Goal: Task Accomplishment & Management: Complete application form

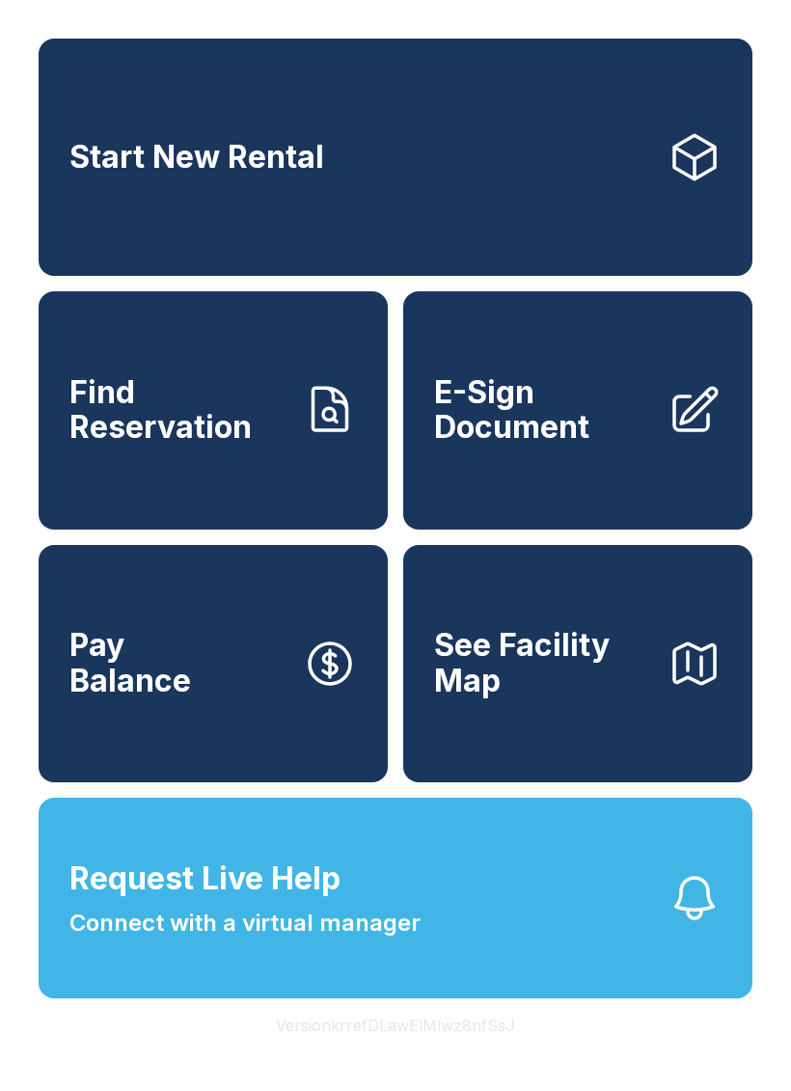
click at [193, 446] on span "Find Reservation" at bounding box center [178, 410] width 218 height 70
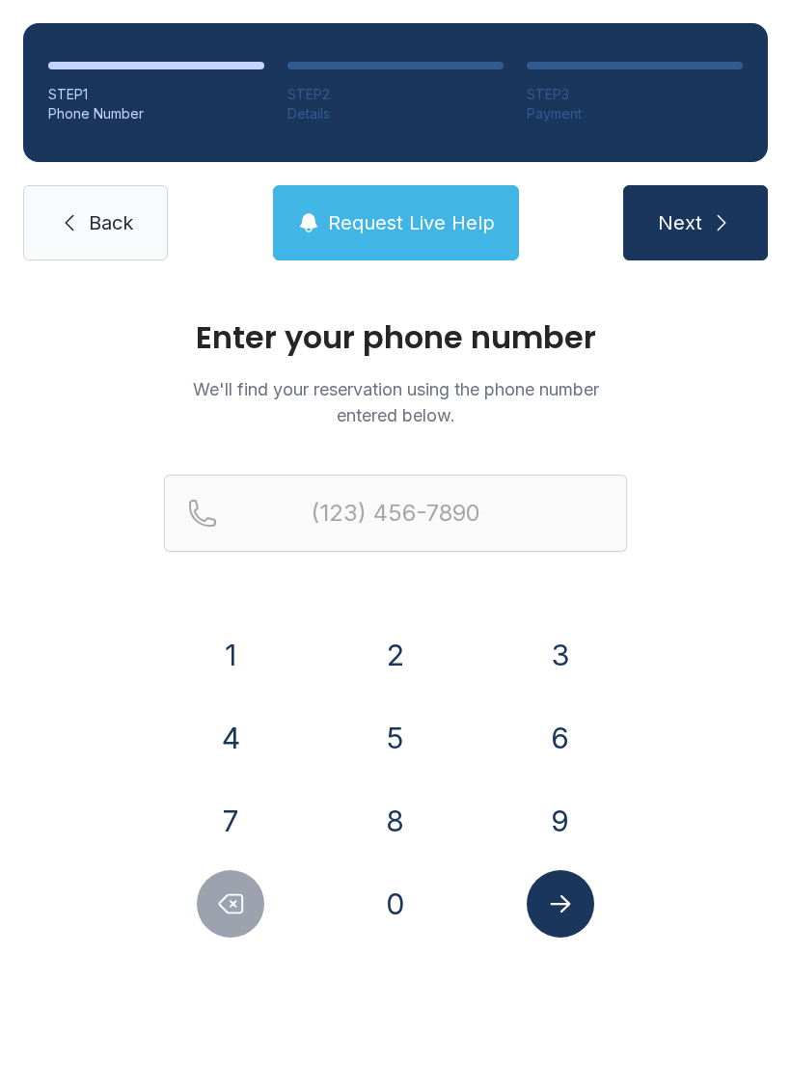
click at [221, 734] on button "4" at bounding box center [231, 738] width 68 height 68
click at [565, 641] on button "3" at bounding box center [561, 655] width 68 height 68
click at [409, 904] on button "0" at bounding box center [396, 904] width 68 height 68
click at [569, 653] on button "3" at bounding box center [561, 655] width 68 height 68
click at [396, 756] on button "5" at bounding box center [396, 738] width 68 height 68
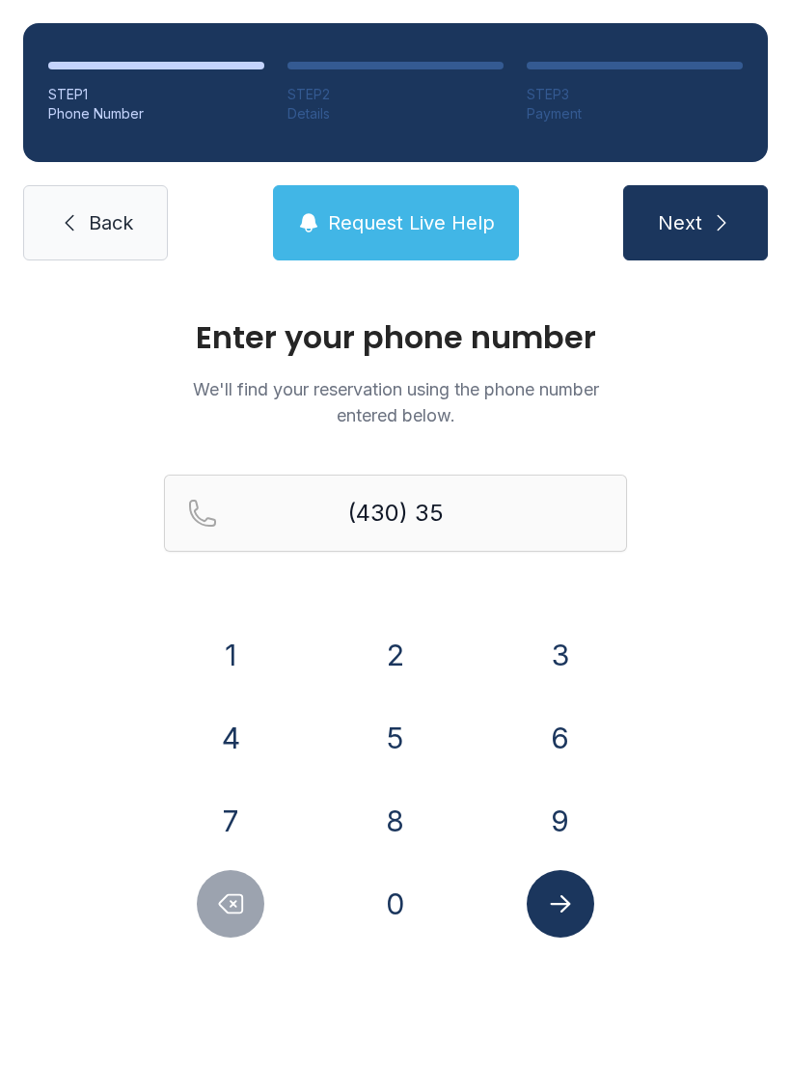
click at [249, 664] on button "1" at bounding box center [231, 655] width 68 height 68
click at [229, 738] on button "4" at bounding box center [231, 738] width 68 height 68
click at [236, 658] on button "1" at bounding box center [231, 655] width 68 height 68
click at [559, 818] on button "9" at bounding box center [561, 821] width 68 height 68
click at [557, 727] on button "6" at bounding box center [561, 738] width 68 height 68
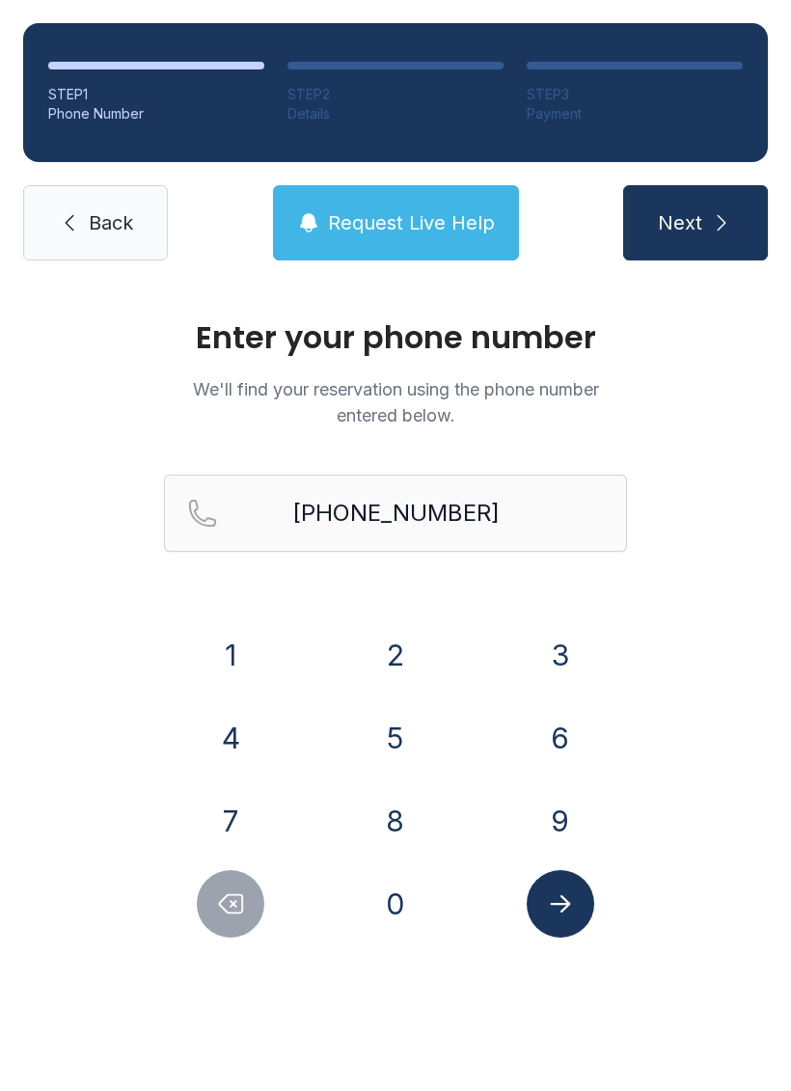
click at [249, 903] on button "Delete number" at bounding box center [231, 904] width 68 height 68
click at [248, 903] on button "Delete number" at bounding box center [231, 904] width 68 height 68
click at [561, 729] on button "6" at bounding box center [561, 738] width 68 height 68
click at [561, 638] on button "3" at bounding box center [561, 655] width 68 height 68
type input "[PHONE_NUMBER]"
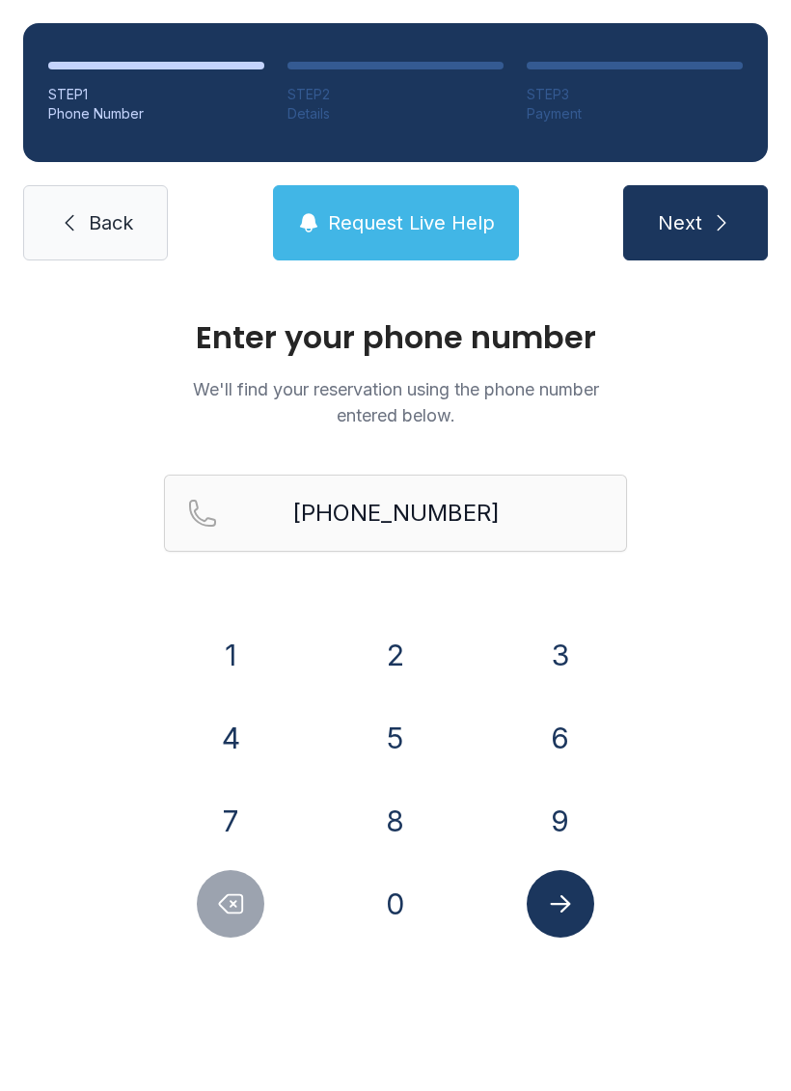
click at [553, 888] on button "Submit lookup form" at bounding box center [561, 904] width 68 height 68
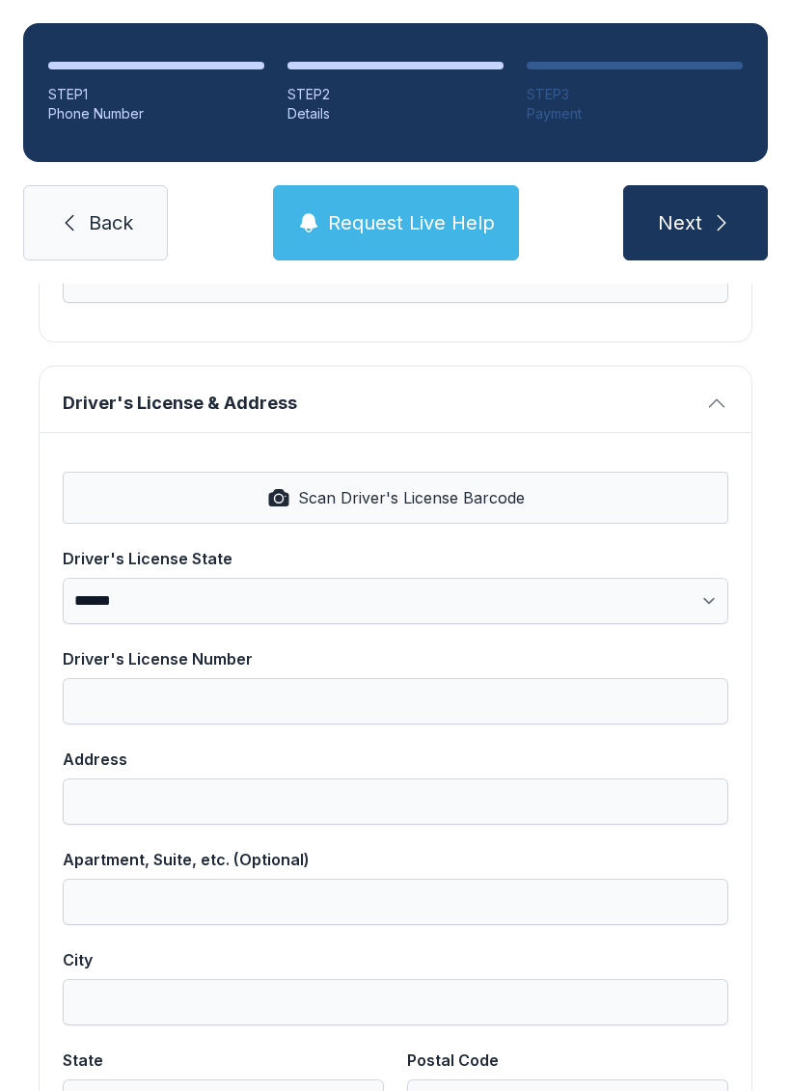
scroll to position [681, 0]
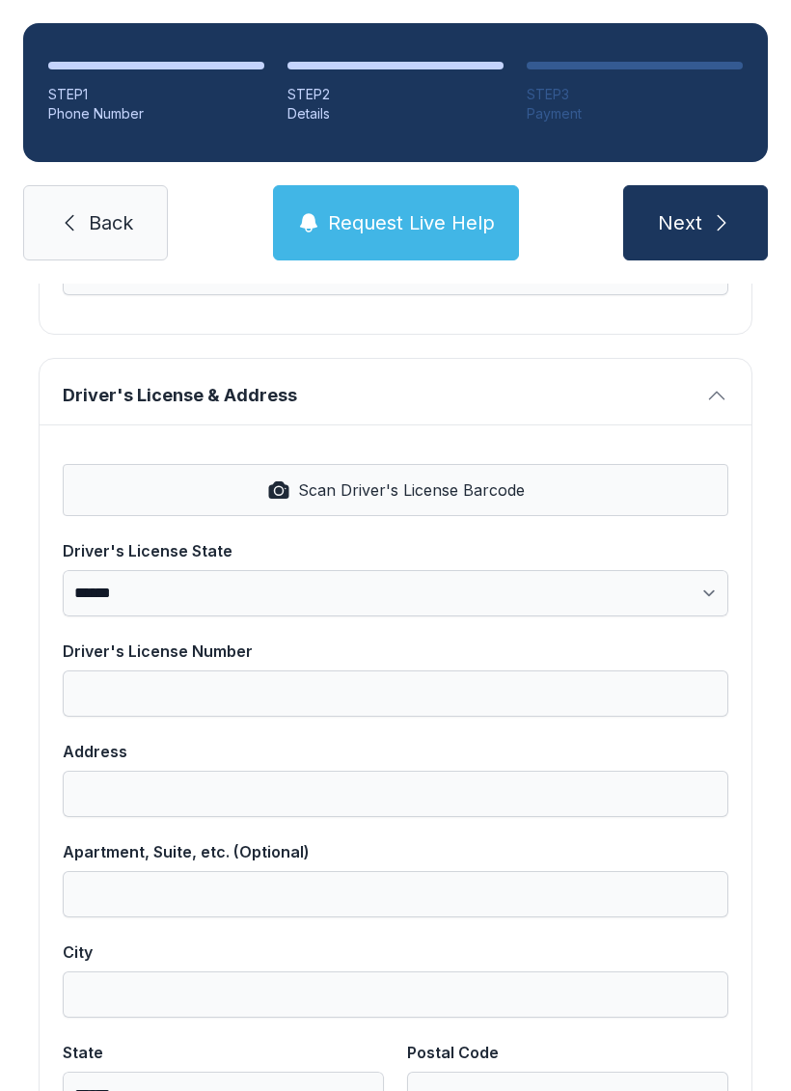
click at [407, 194] on button "Request Live Help" at bounding box center [396, 222] width 246 height 75
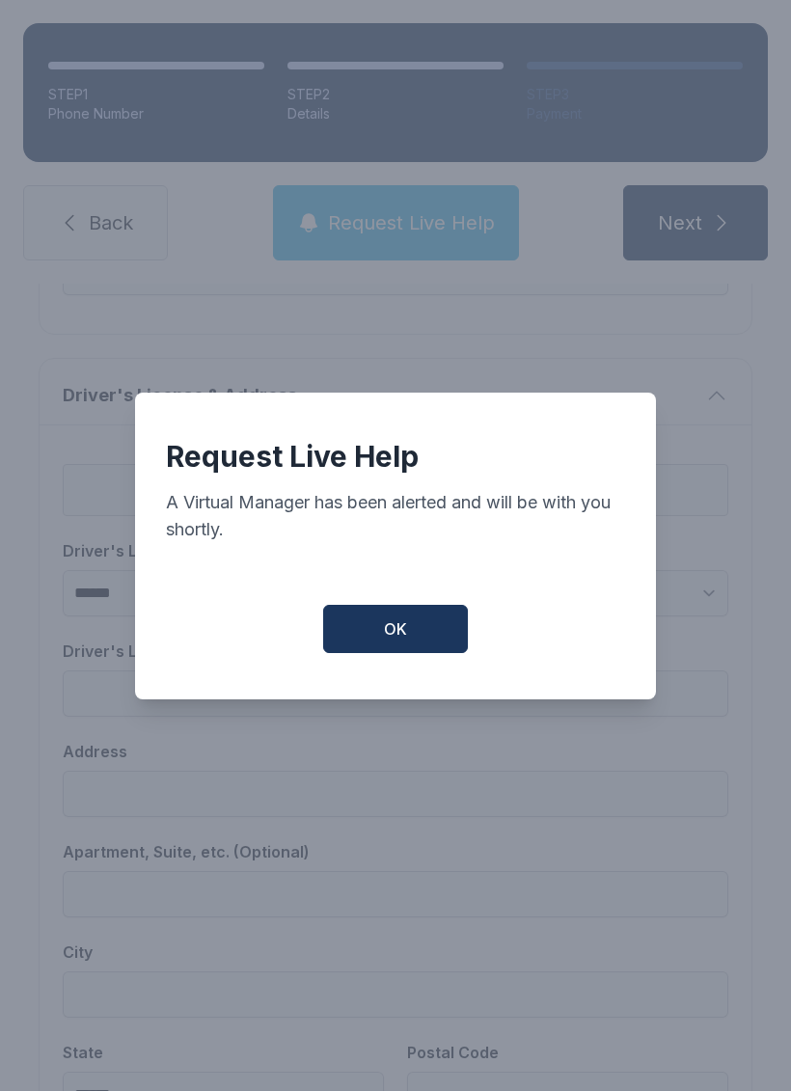
click at [357, 639] on button "OK" at bounding box center [395, 629] width 145 height 48
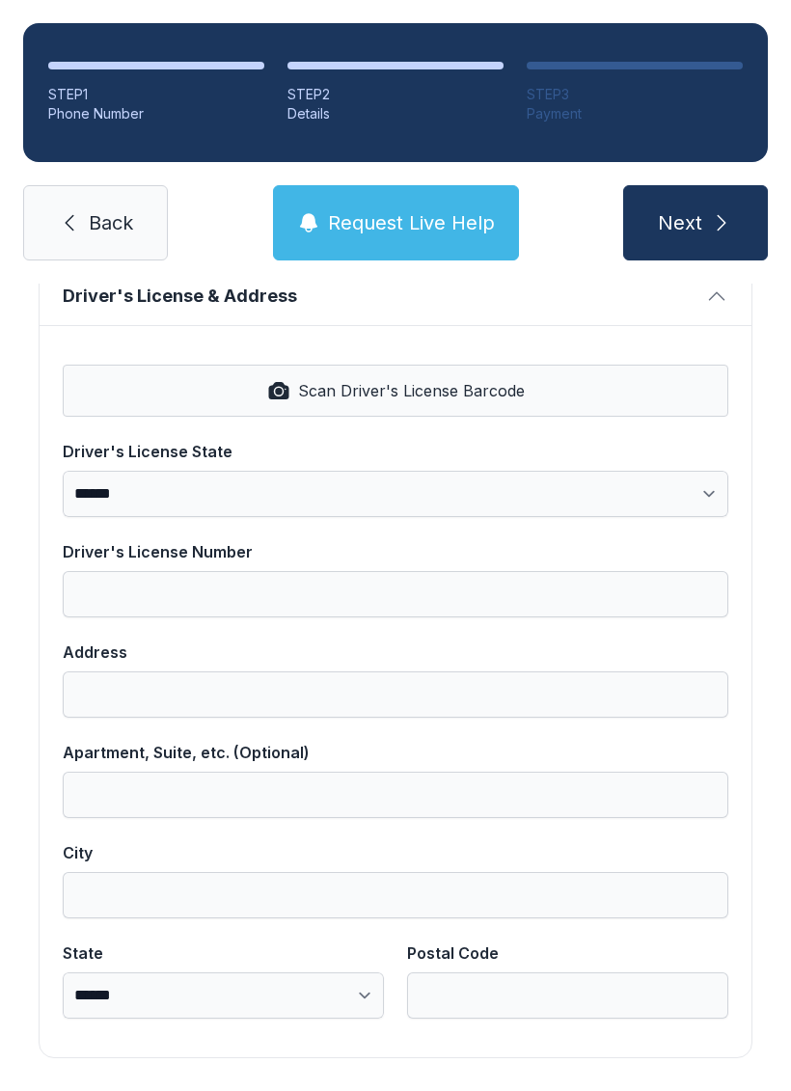
scroll to position [778, 0]
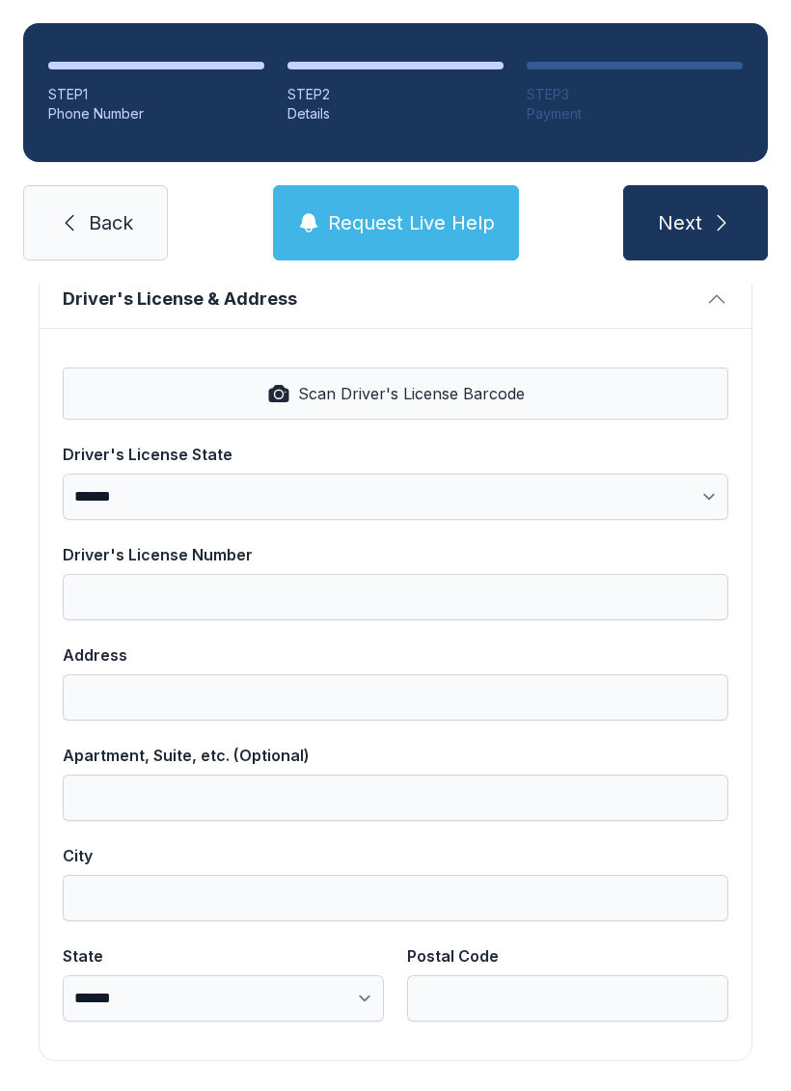
click at [579, 382] on button "Scan Driver's License Barcode" at bounding box center [396, 394] width 666 height 52
select select "**"
type input "**********"
type input "*******"
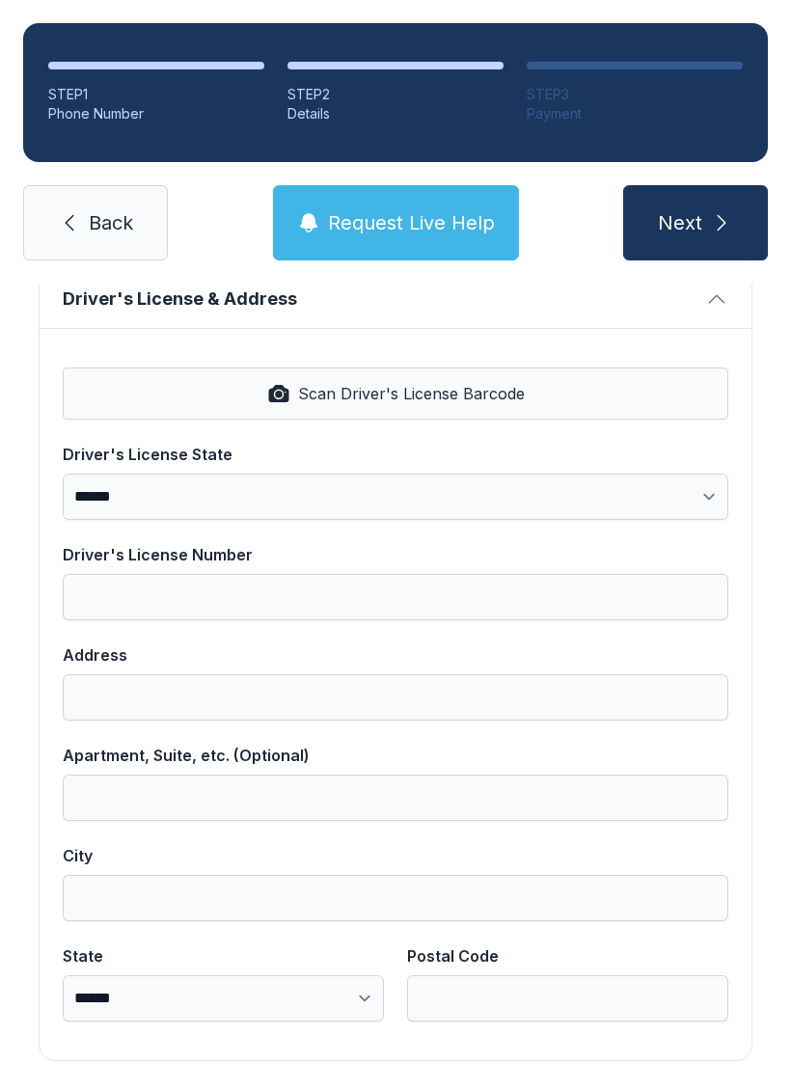
select select "**"
type input "*****"
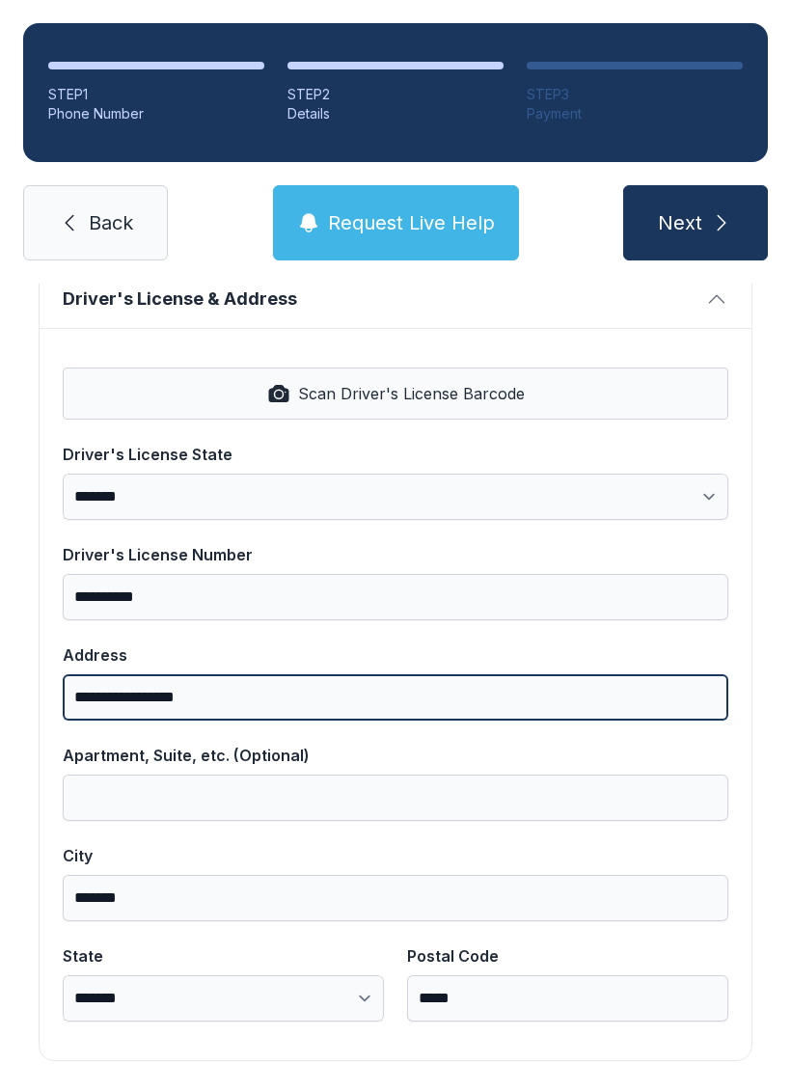
click at [323, 696] on input "**********" at bounding box center [396, 697] width 666 height 46
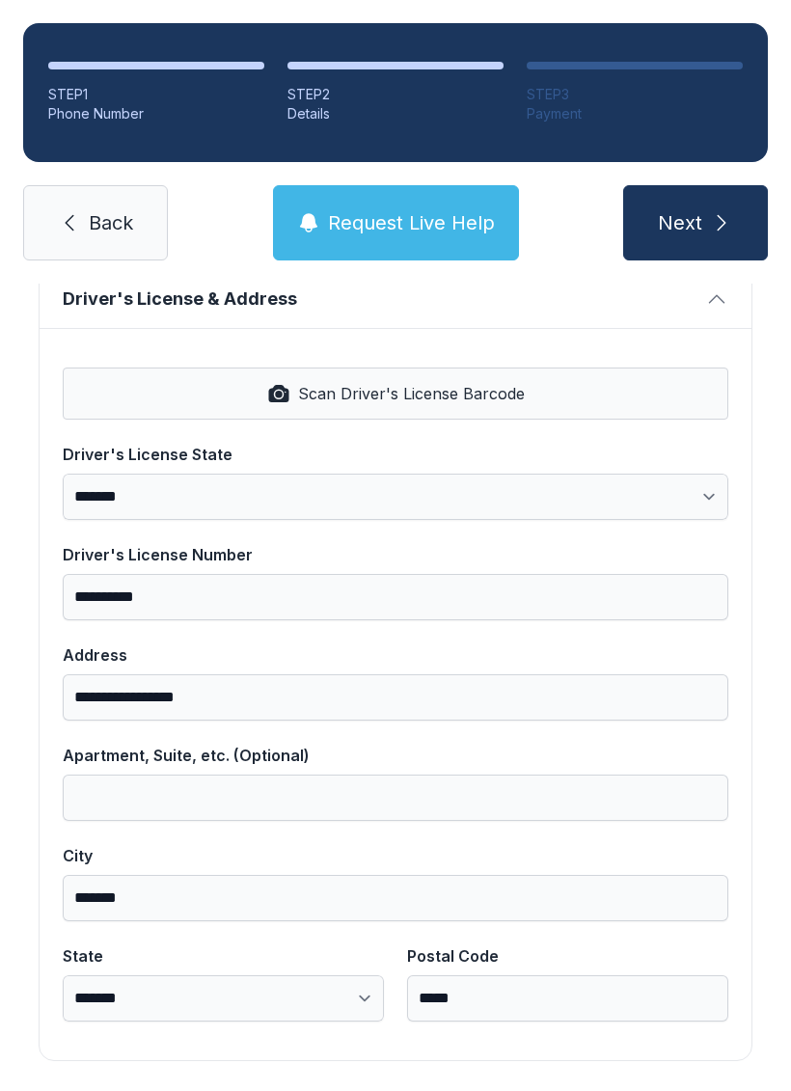
click at [777, 626] on div "**********" at bounding box center [395, 322] width 791 height 1632
click at [713, 206] on button "Next" at bounding box center [695, 222] width 145 height 75
type input "("
click at [767, 628] on div "**********" at bounding box center [395, 291] width 791 height 1694
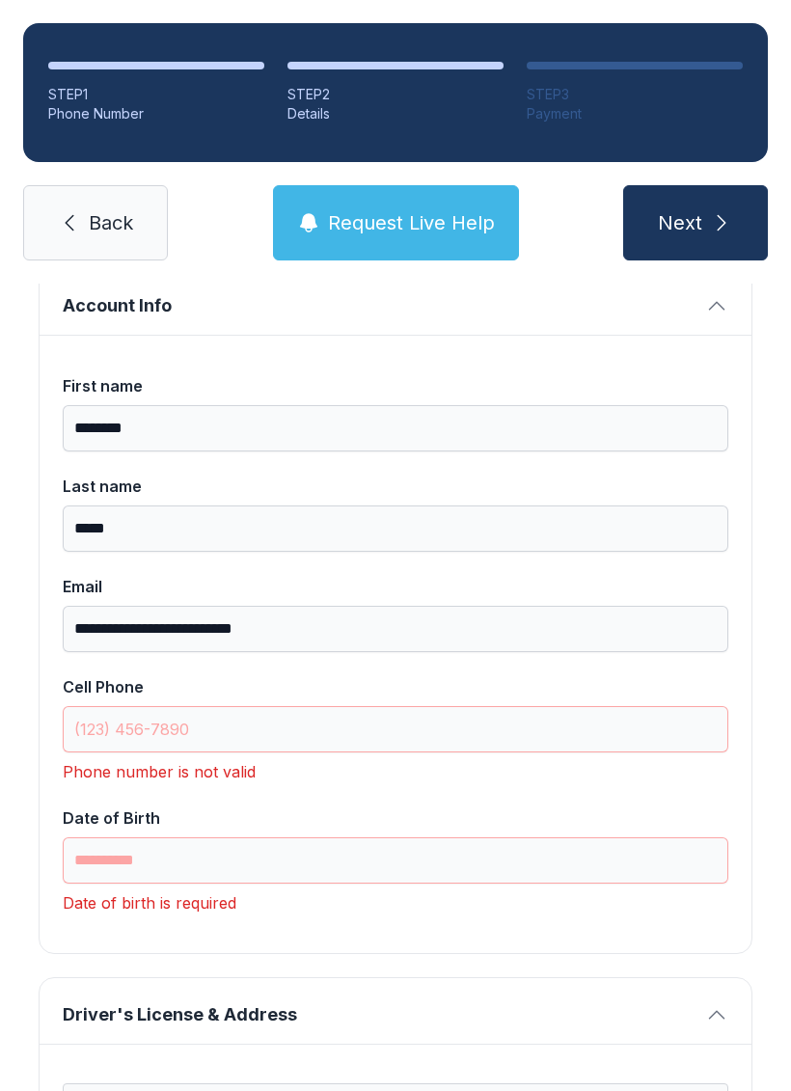
scroll to position [122, 0]
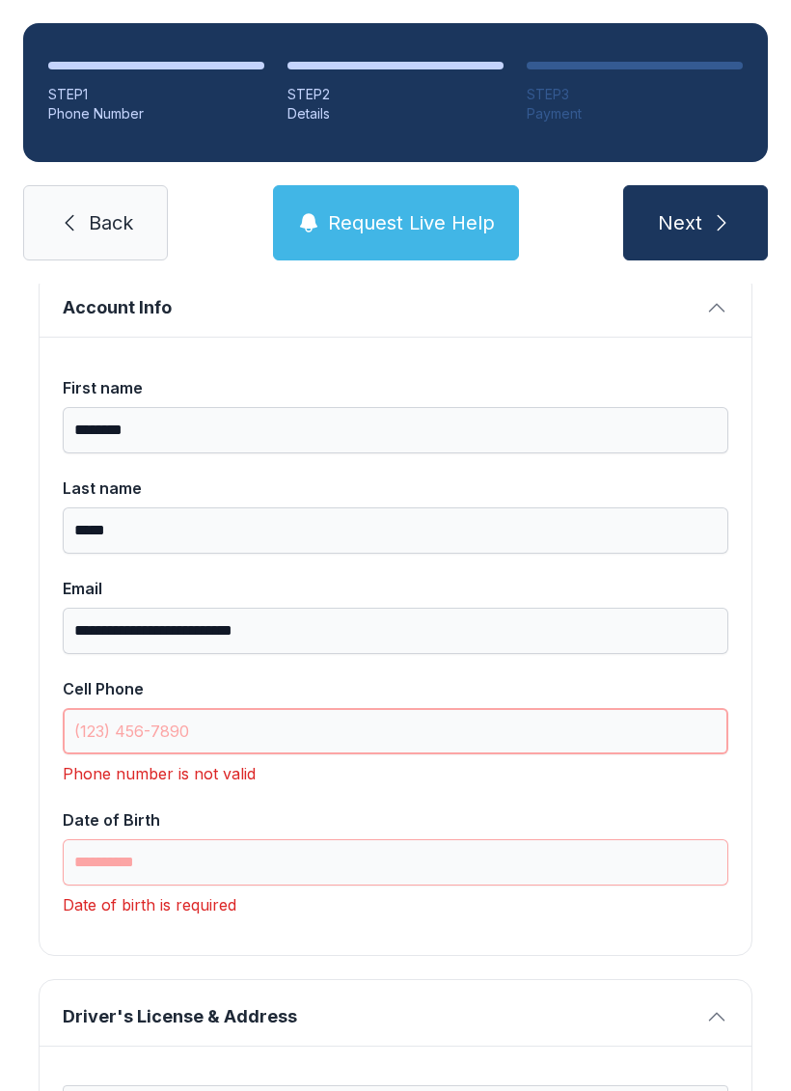
click at [283, 737] on input "Cell Phone" at bounding box center [396, 731] width 666 height 46
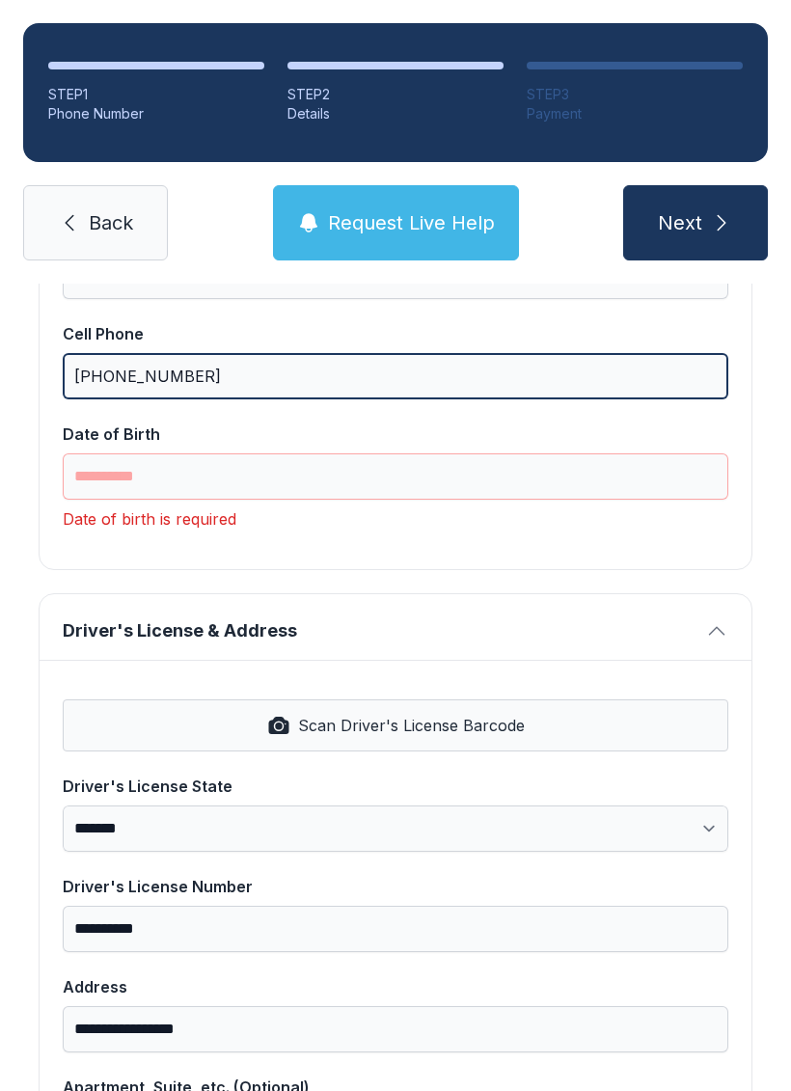
scroll to position [476, 0]
type input "[PHONE_NUMBER]"
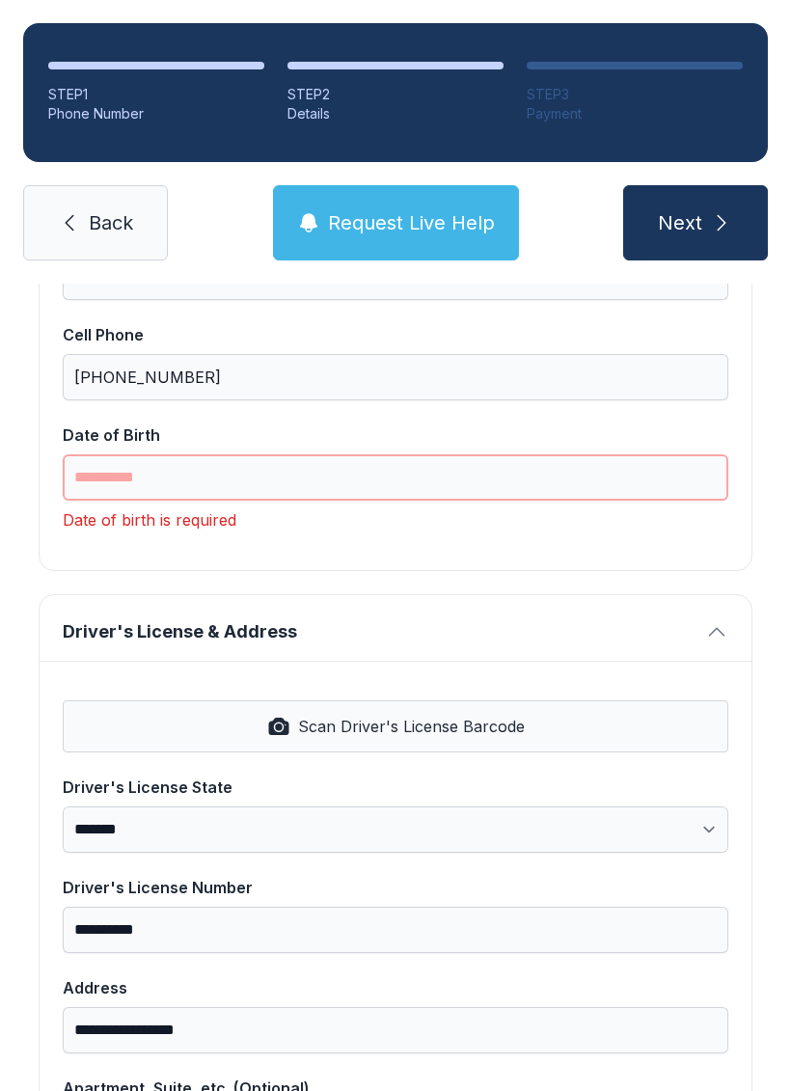
click at [335, 455] on input "Date of Birth" at bounding box center [396, 477] width 666 height 46
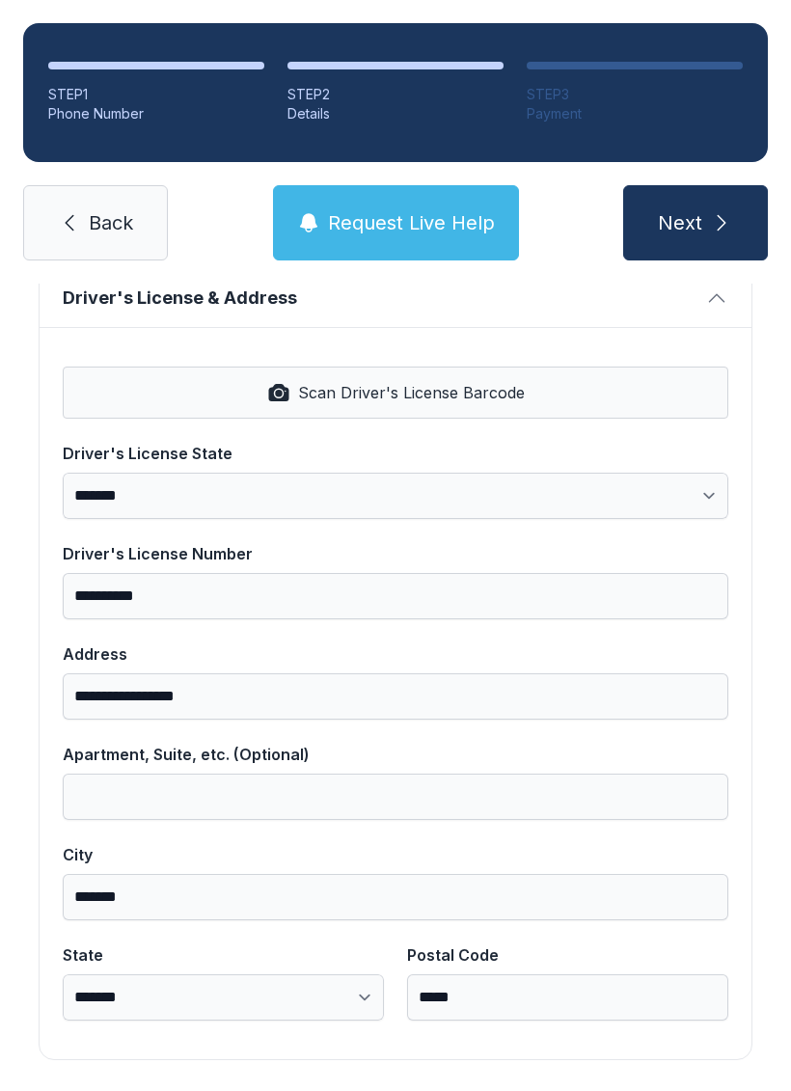
scroll to position [778, 0]
type input "**********"
click at [741, 213] on button "Next" at bounding box center [695, 222] width 145 height 75
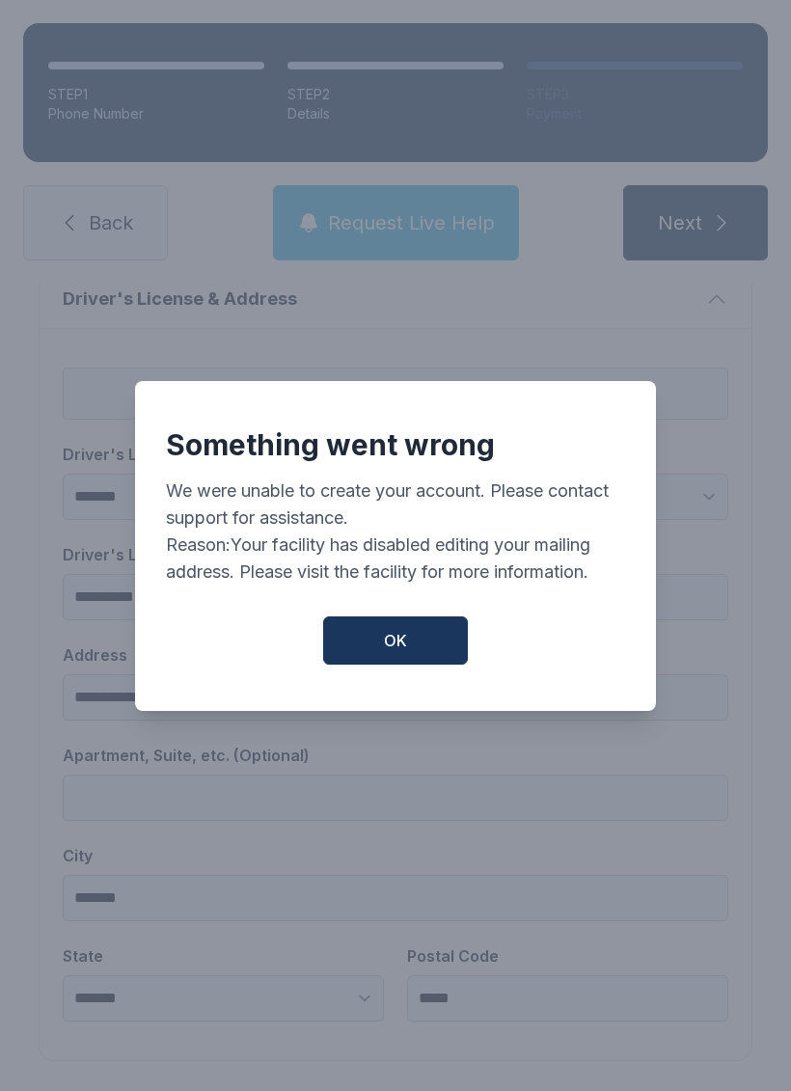
click at [394, 644] on span "OK" at bounding box center [395, 640] width 23 height 23
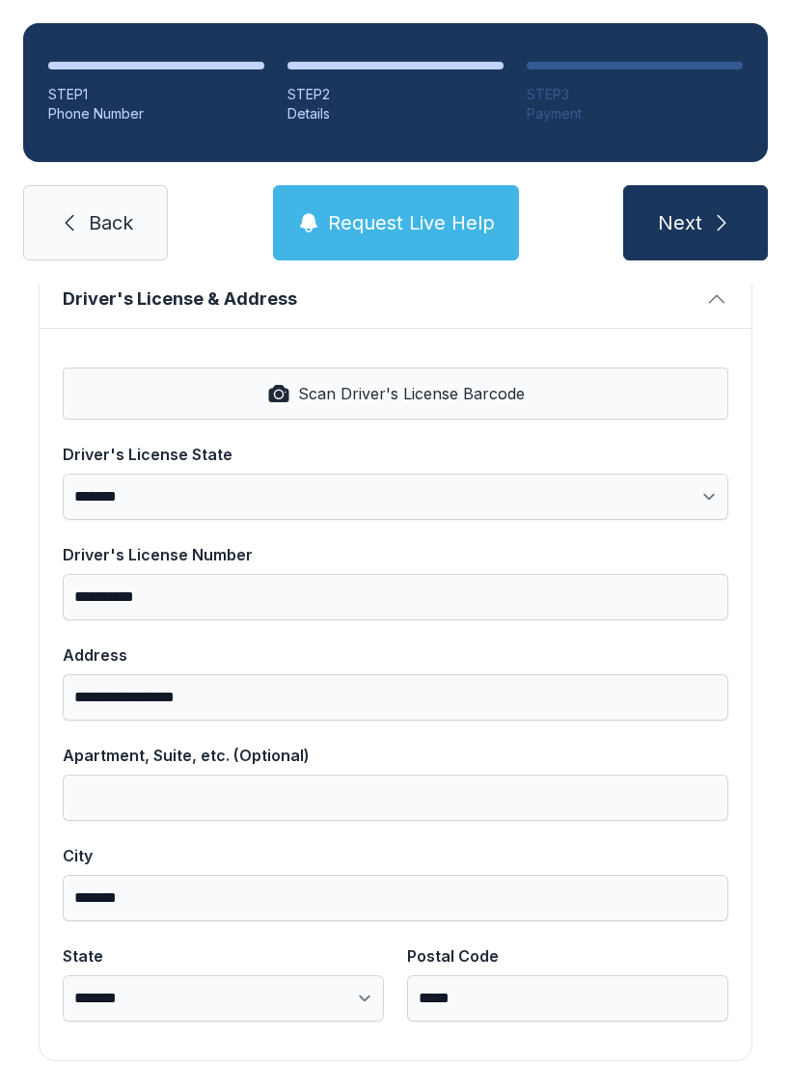
click at [725, 220] on icon "submit" at bounding box center [721, 222] width 23 height 23
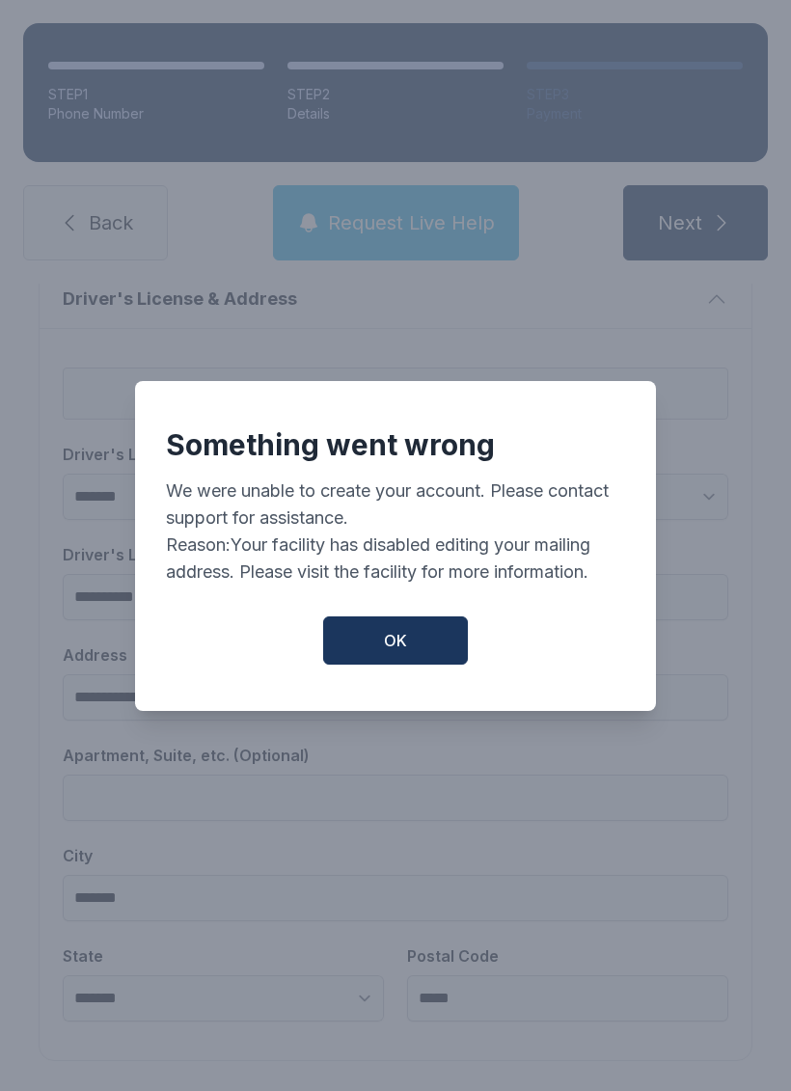
click at [383, 665] on button "OK" at bounding box center [395, 641] width 145 height 48
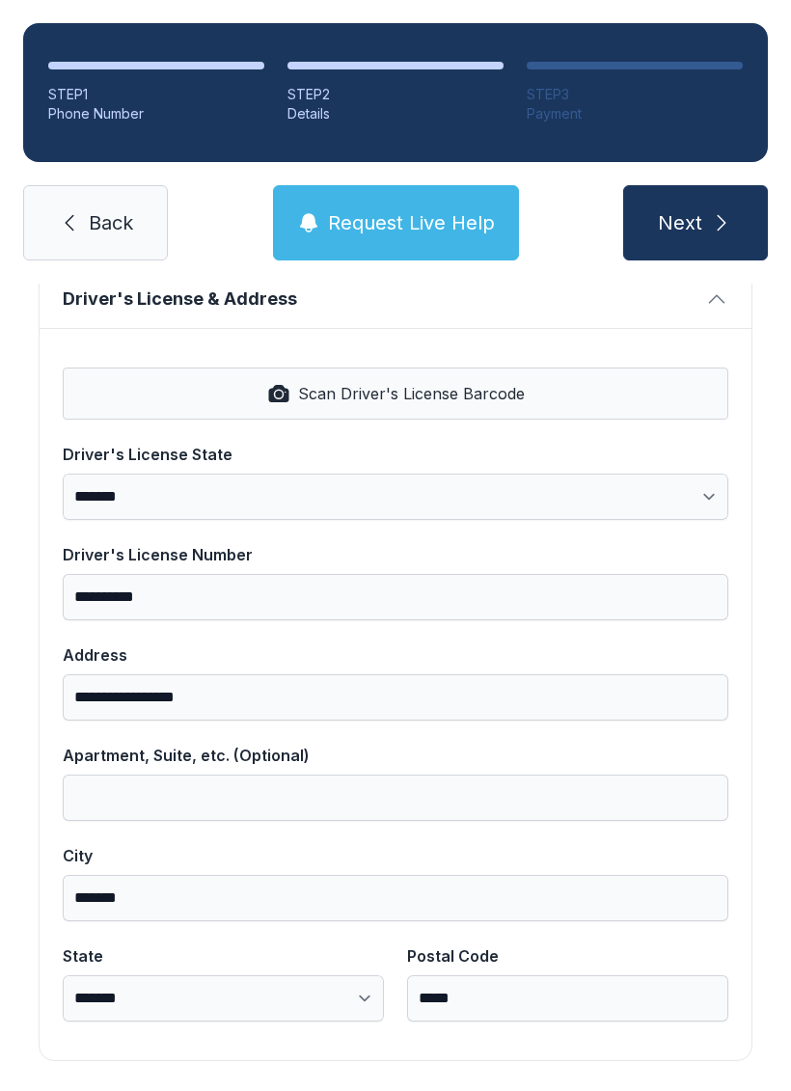
click at [397, 229] on span "Request Live Help" at bounding box center [411, 222] width 167 height 27
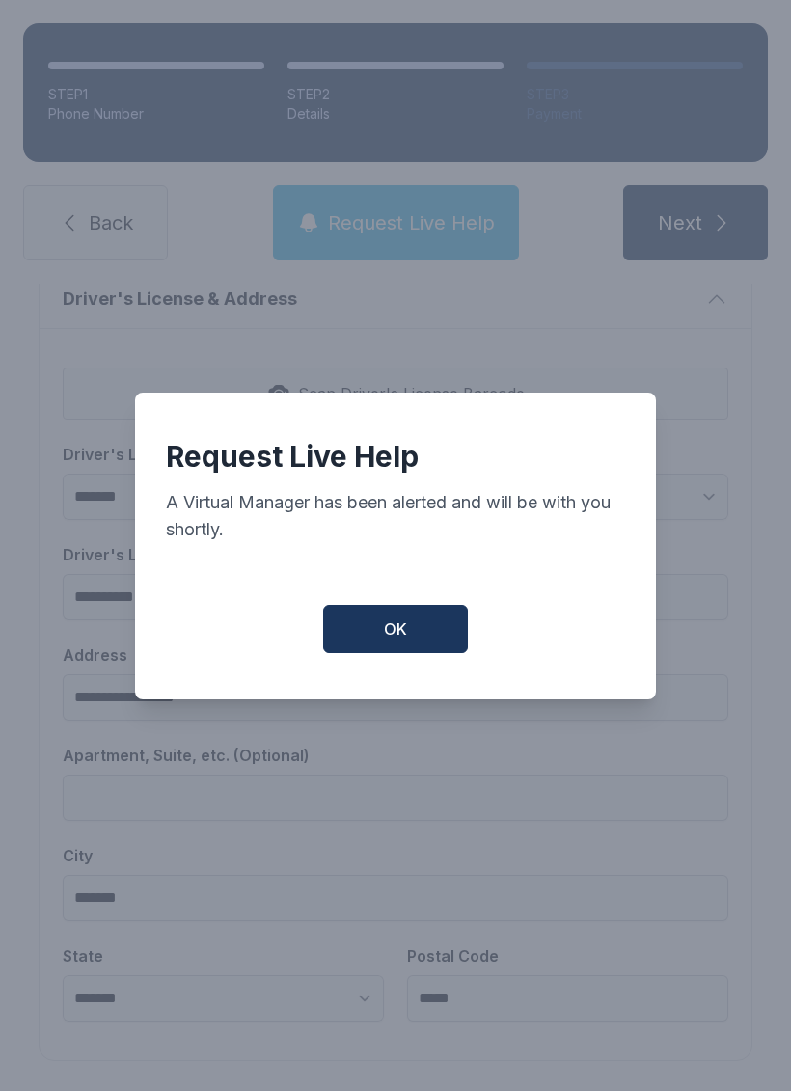
click at [408, 634] on button "OK" at bounding box center [395, 629] width 145 height 48
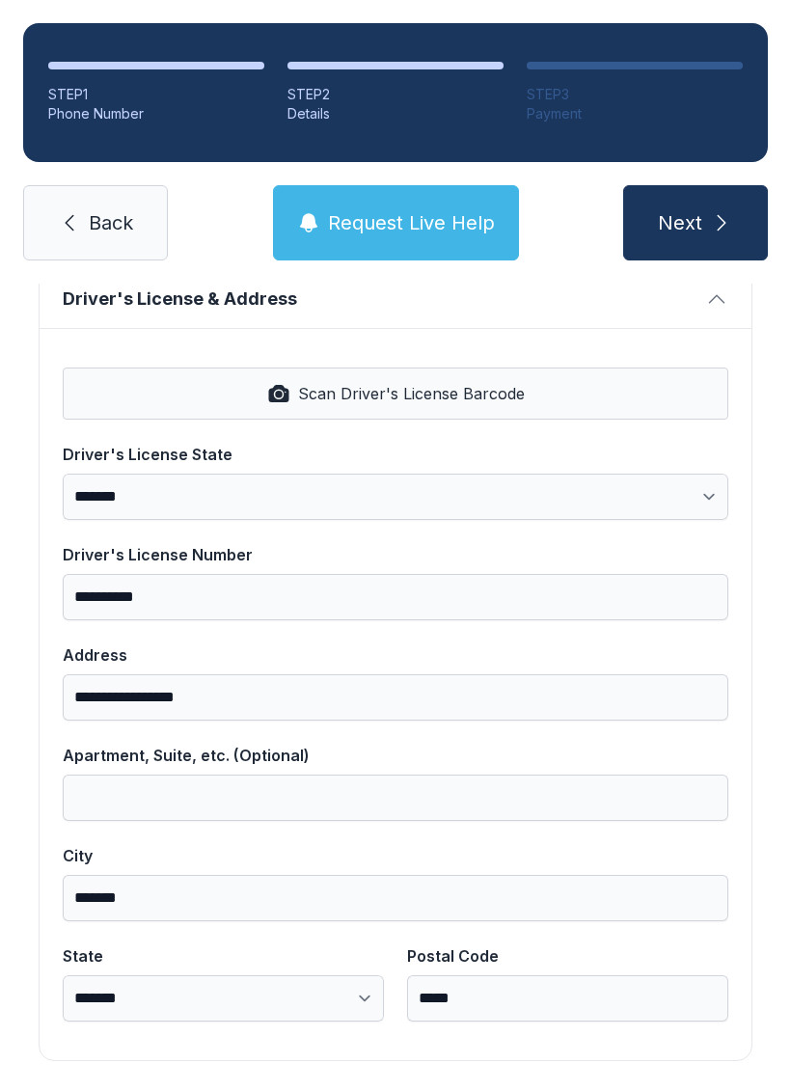
click at [428, 197] on button "Request Live Help" at bounding box center [396, 222] width 246 height 75
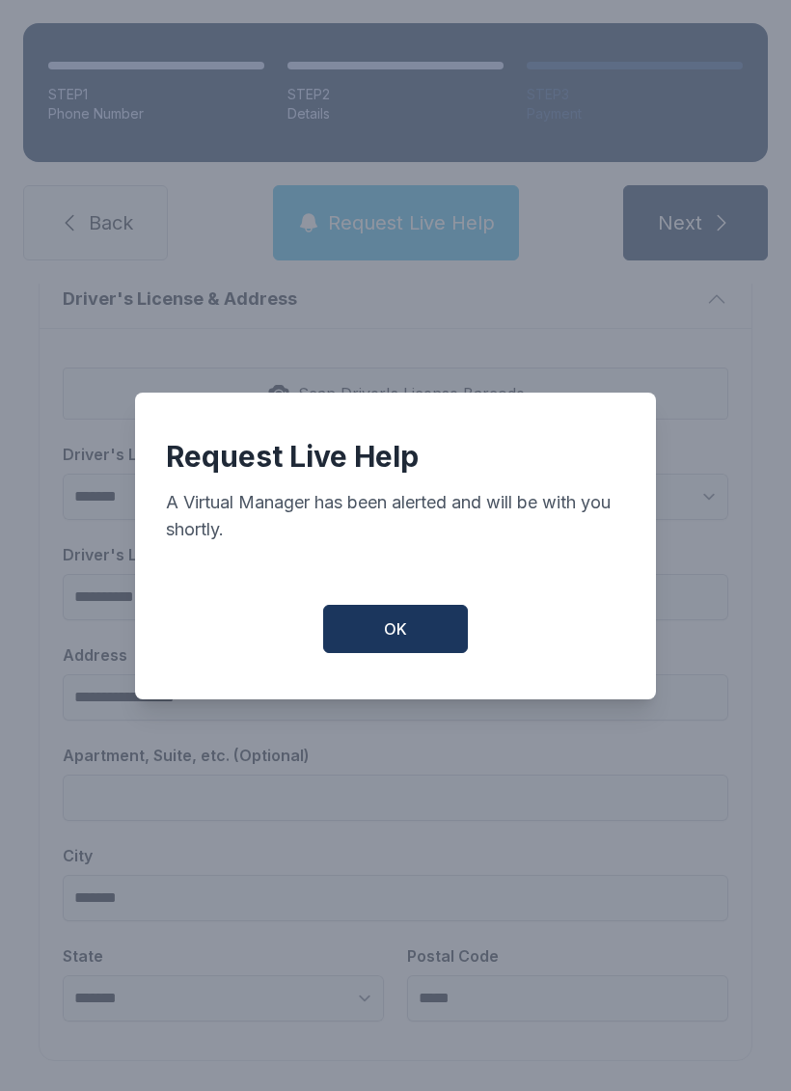
click at [425, 638] on button "OK" at bounding box center [395, 629] width 145 height 48
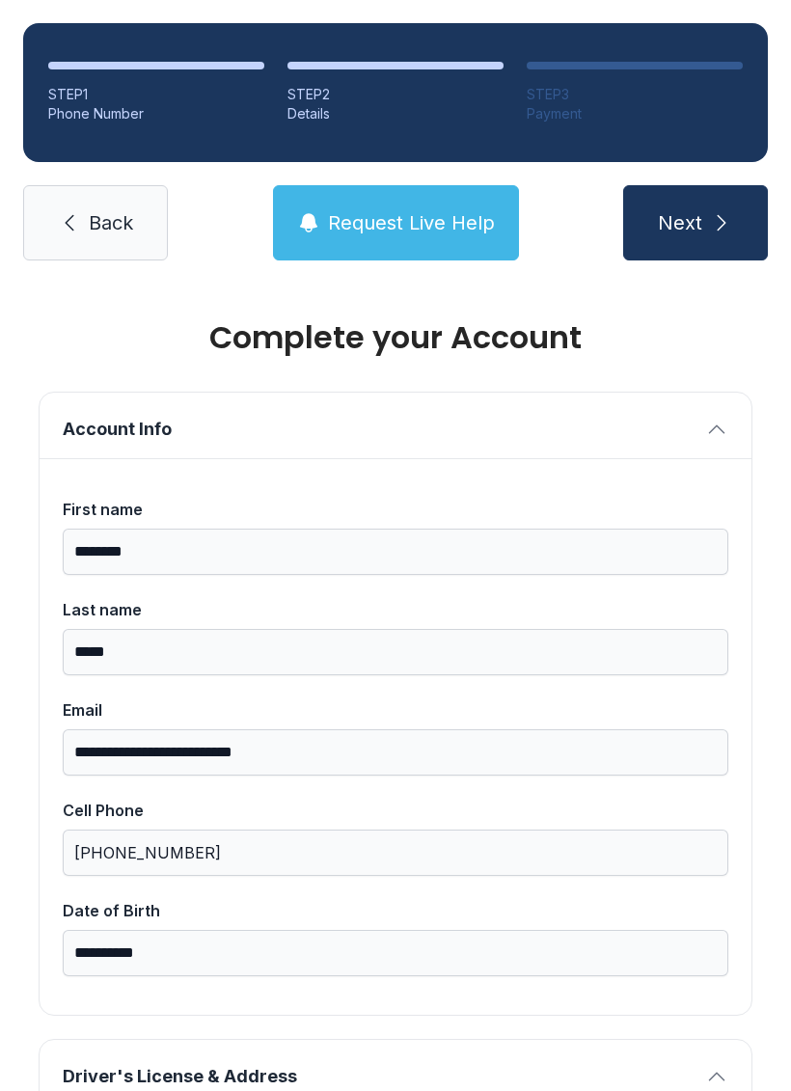
scroll to position [0, 0]
click at [713, 214] on icon "submit" at bounding box center [721, 222] width 23 height 23
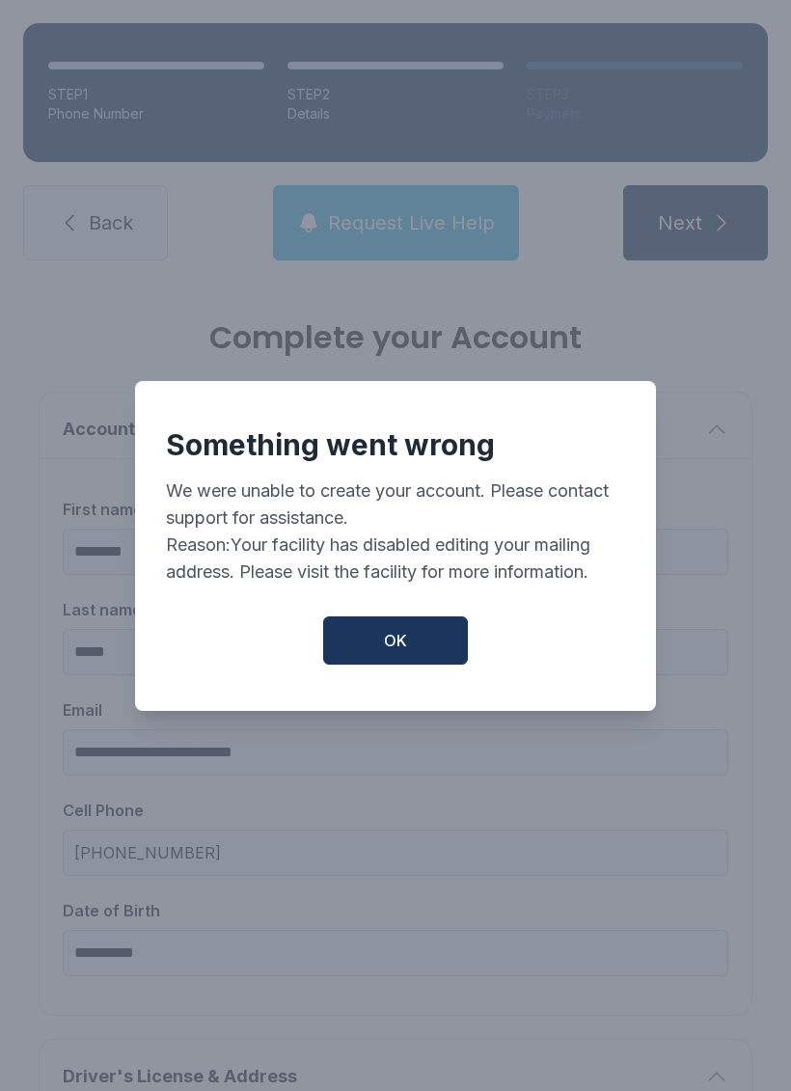
click at [390, 636] on button "OK" at bounding box center [395, 641] width 145 height 48
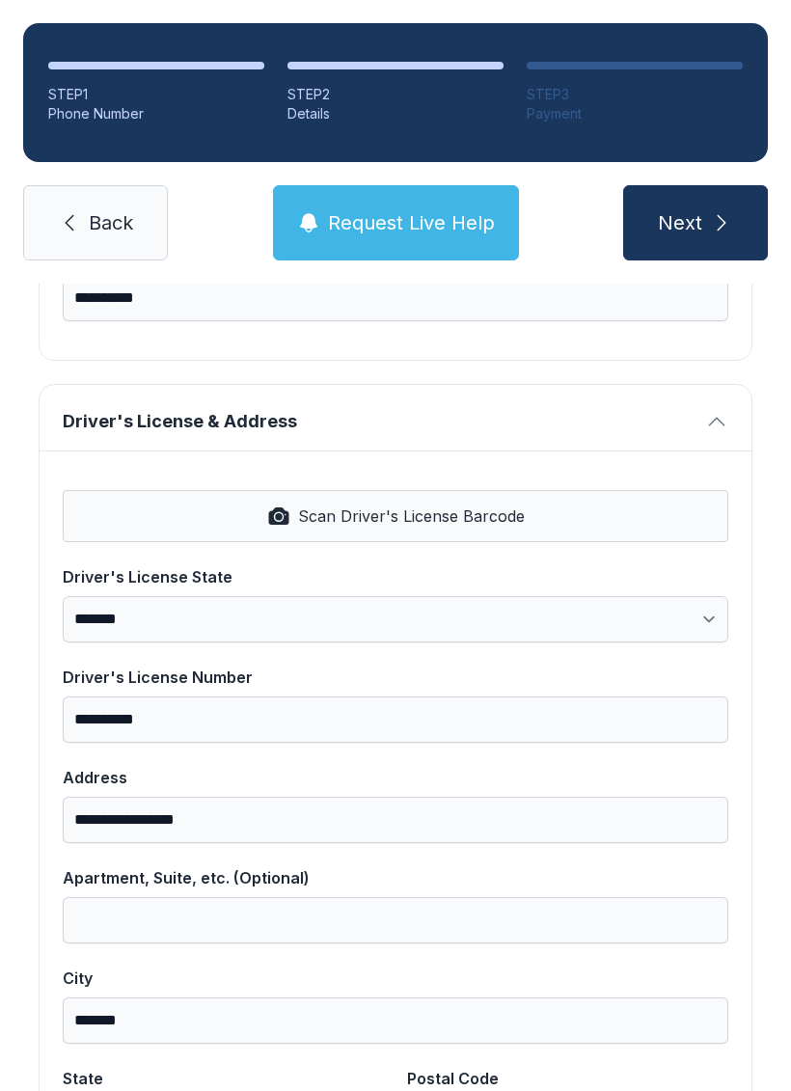
scroll to position [658, 0]
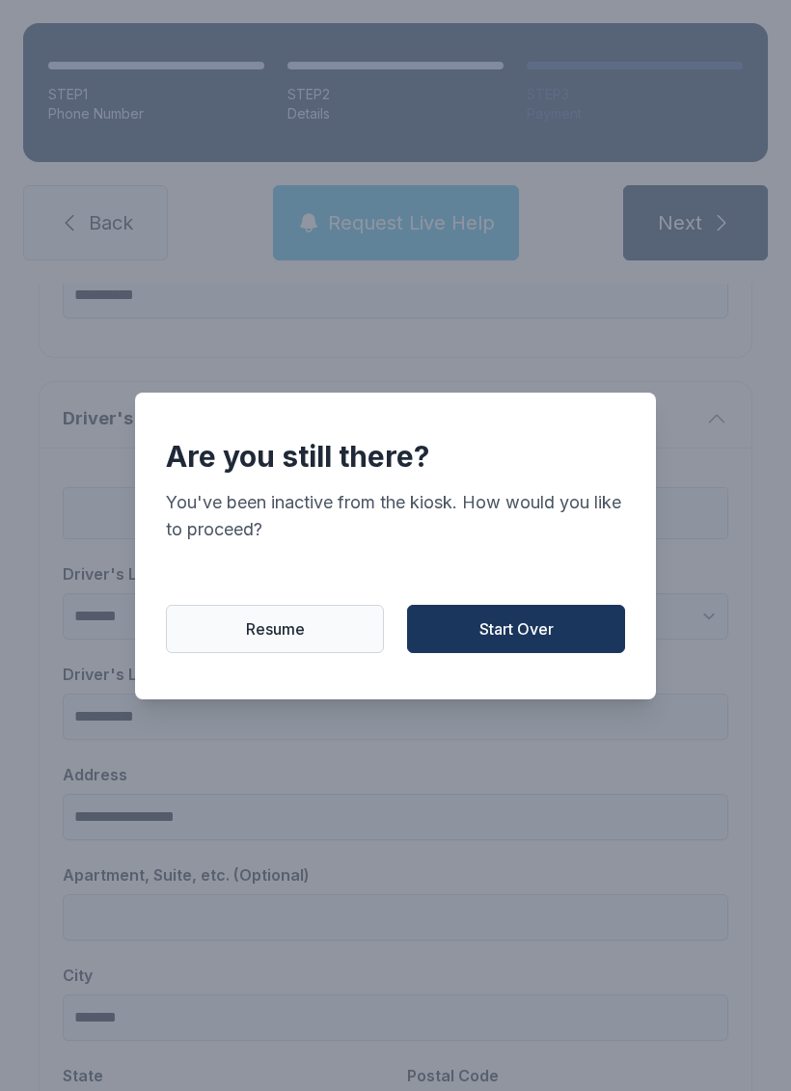
click at [532, 631] on span "Start Over" at bounding box center [517, 628] width 74 height 23
